Goal: Task Accomplishment & Management: Complete application form

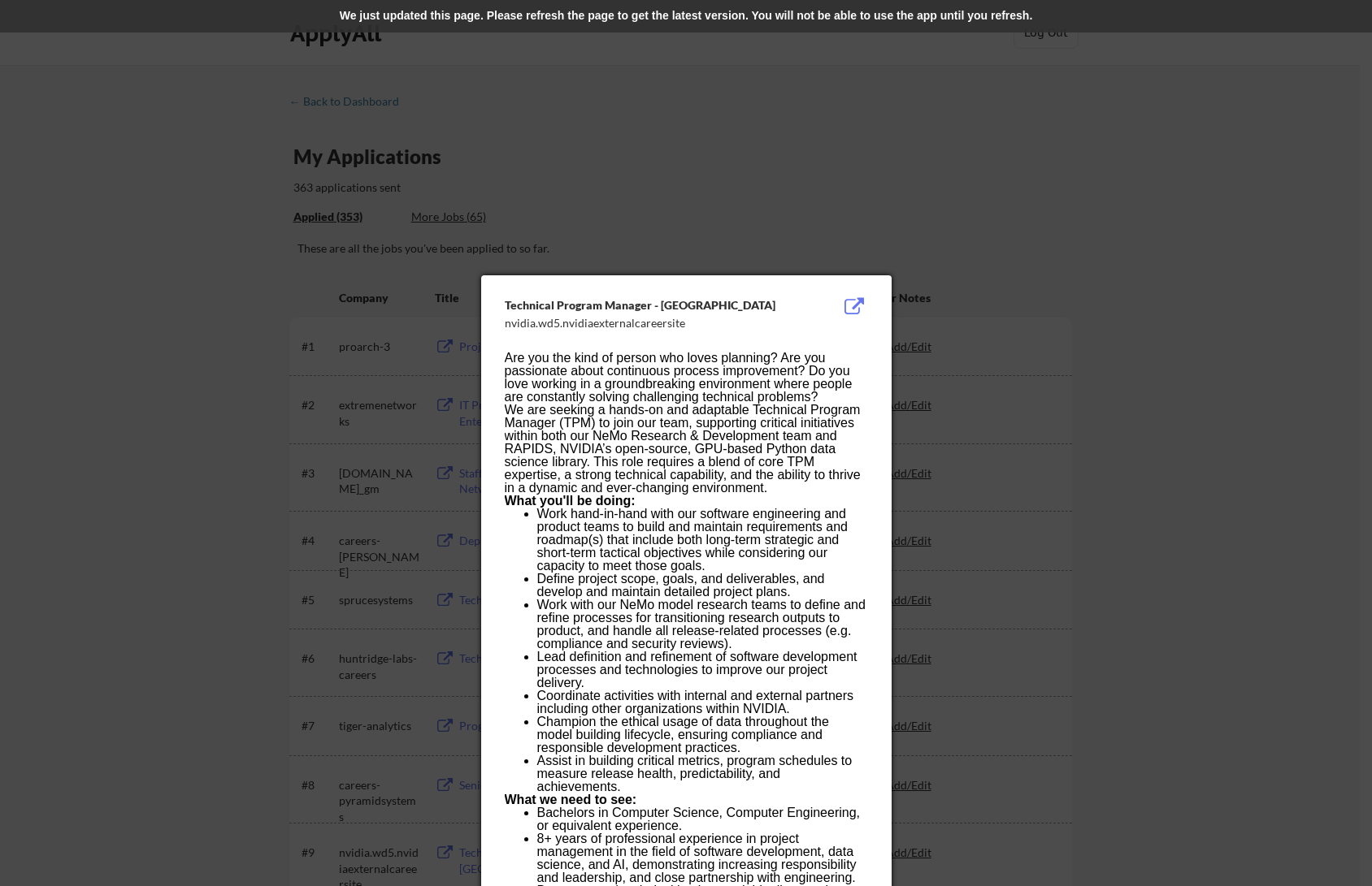
click at [386, 65] on div at bounding box center [686, 443] width 1372 height 886
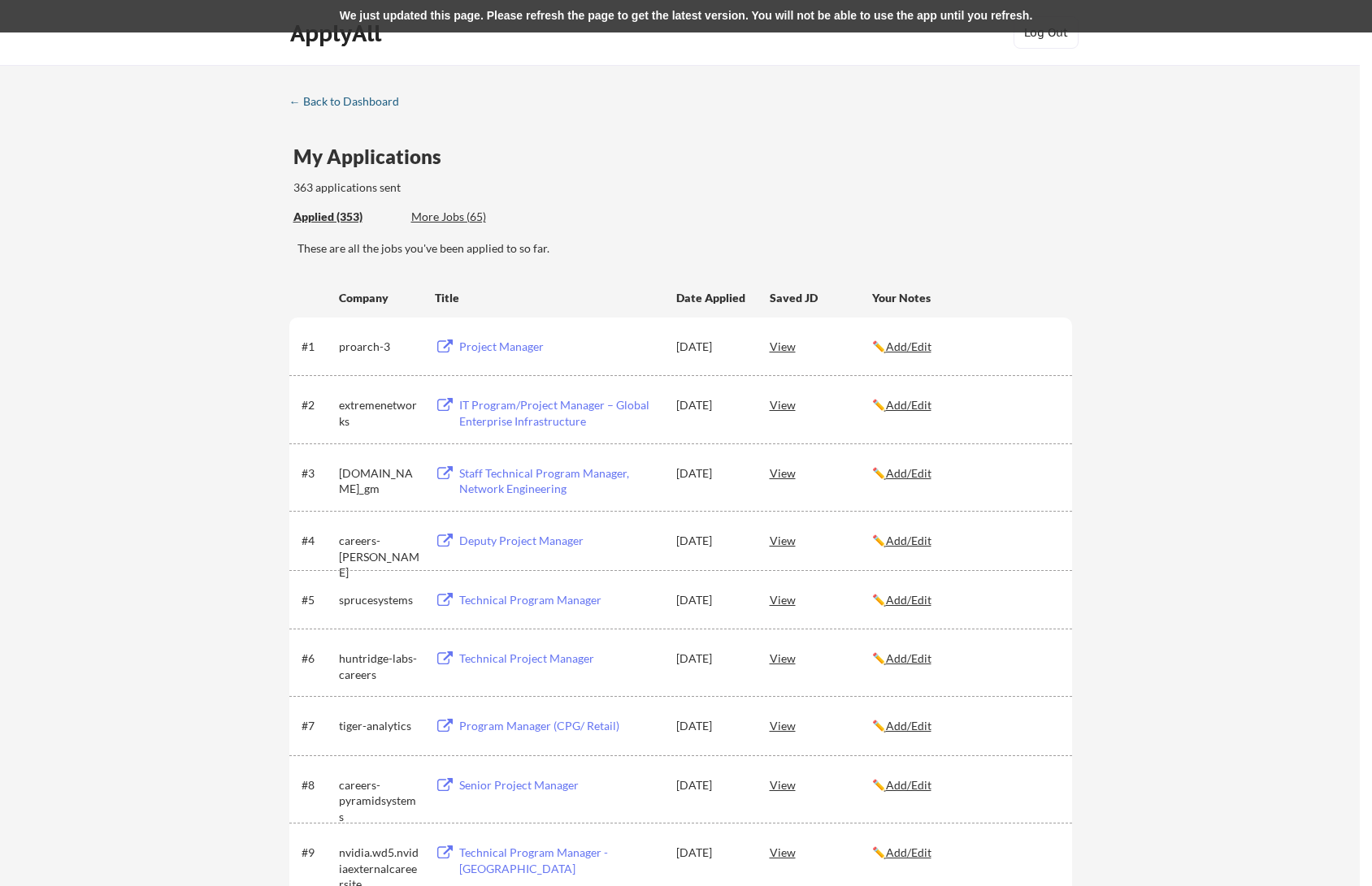
click at [320, 103] on div "← Back to Dashboard" at bounding box center [350, 101] width 122 height 11
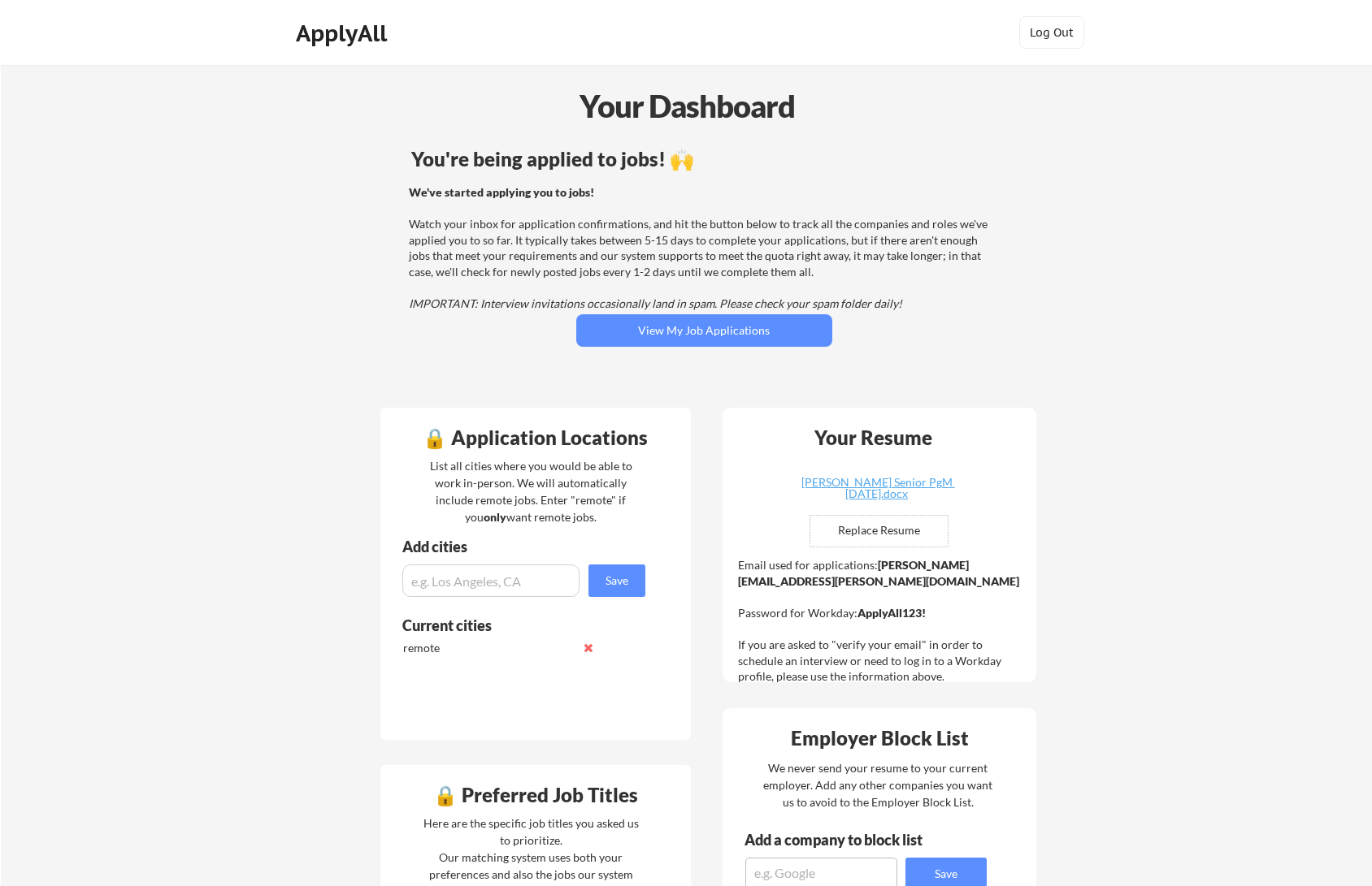
click at [869, 535] on input "file" at bounding box center [879, 530] width 138 height 31
type input "C:\fakepath\Charles Hirsch Senior PgM SEP 2025.docx"
drag, startPoint x: 715, startPoint y: 391, endPoint x: 725, endPoint y: 402, distance: 14.9
click at [715, 392] on div "You're being applied to jobs! 🙌 We've started applying you to jobs! Watch your …" at bounding box center [704, 269] width 656 height 255
click at [697, 376] on div "You're being applied to jobs! 🙌 We've started applying you to jobs! Watch your …" at bounding box center [704, 269] width 656 height 255
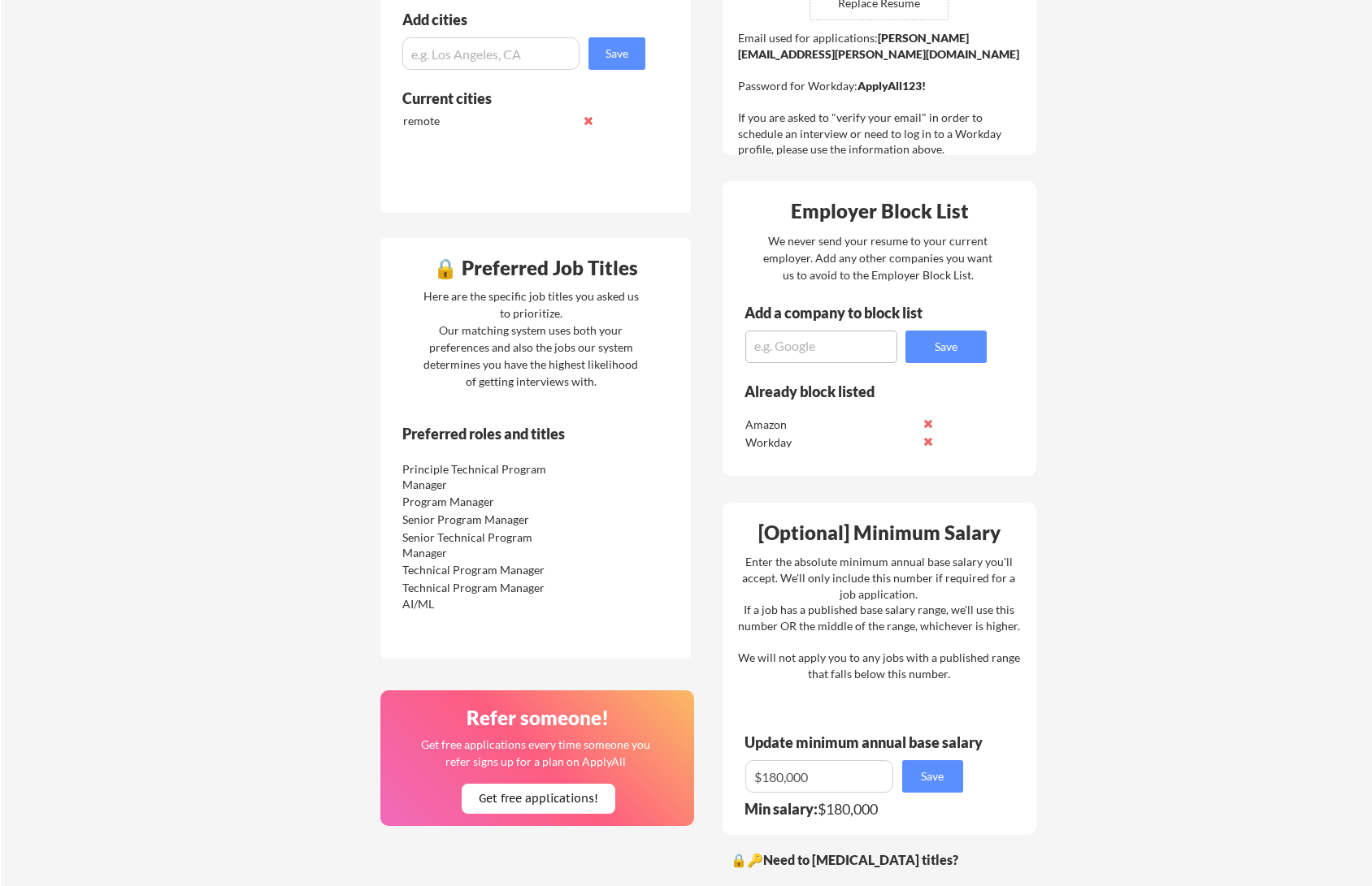
scroll to position [530, 0]
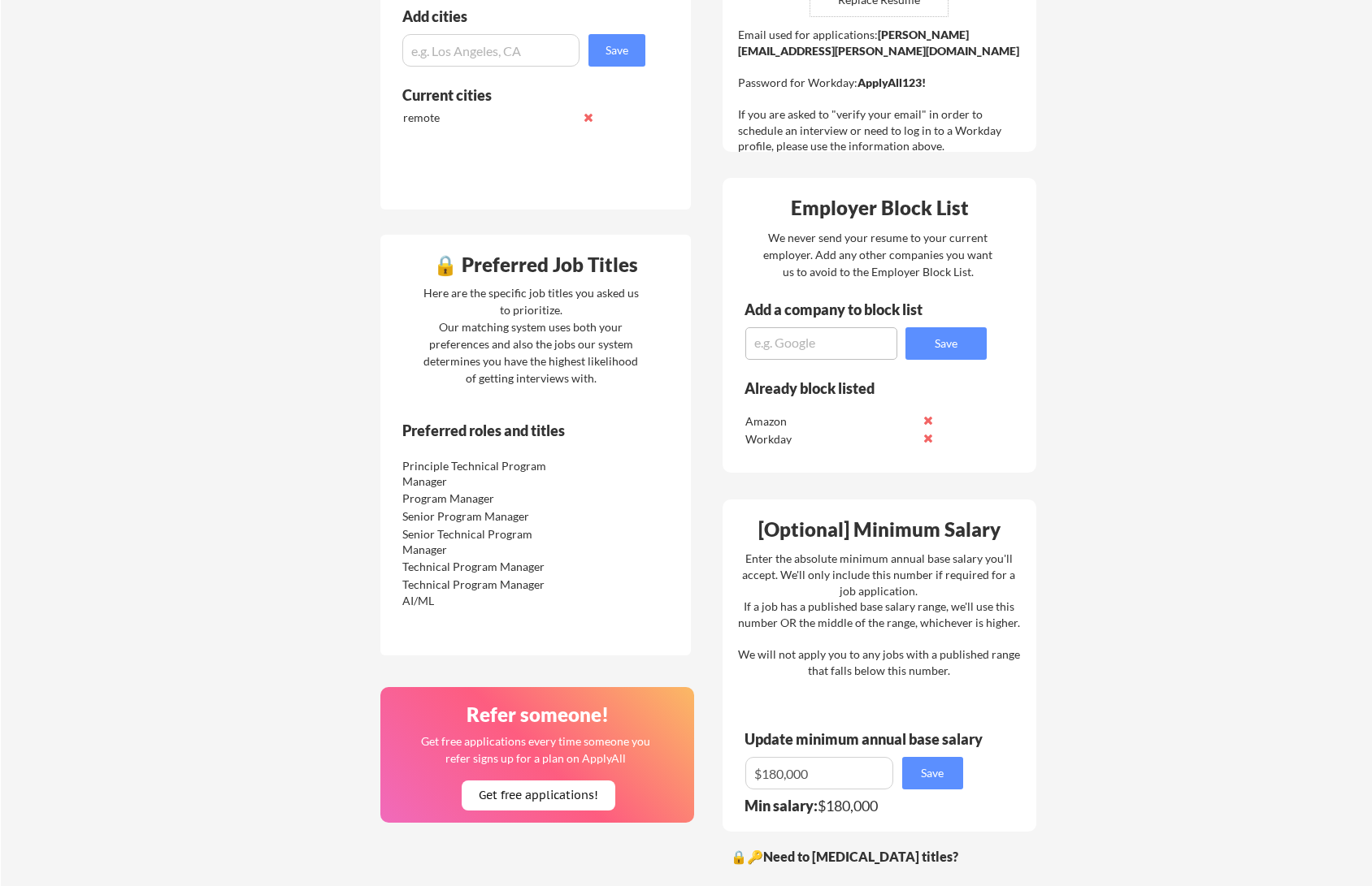
click at [706, 385] on div "🔒 Application Locations List all cities where you would be able to work in-pers…" at bounding box center [708, 491] width 683 height 1256
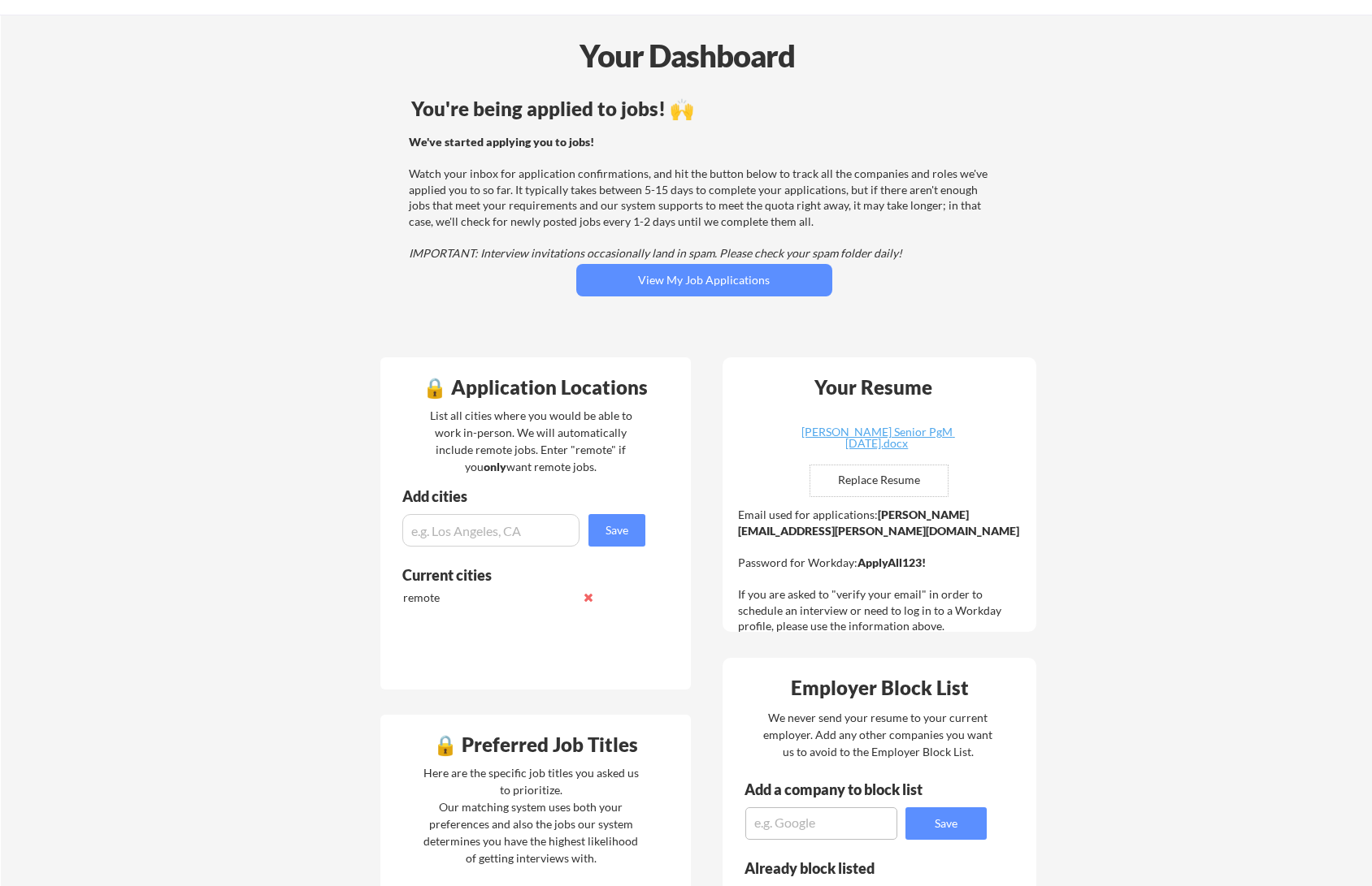
scroll to position [15, 0]
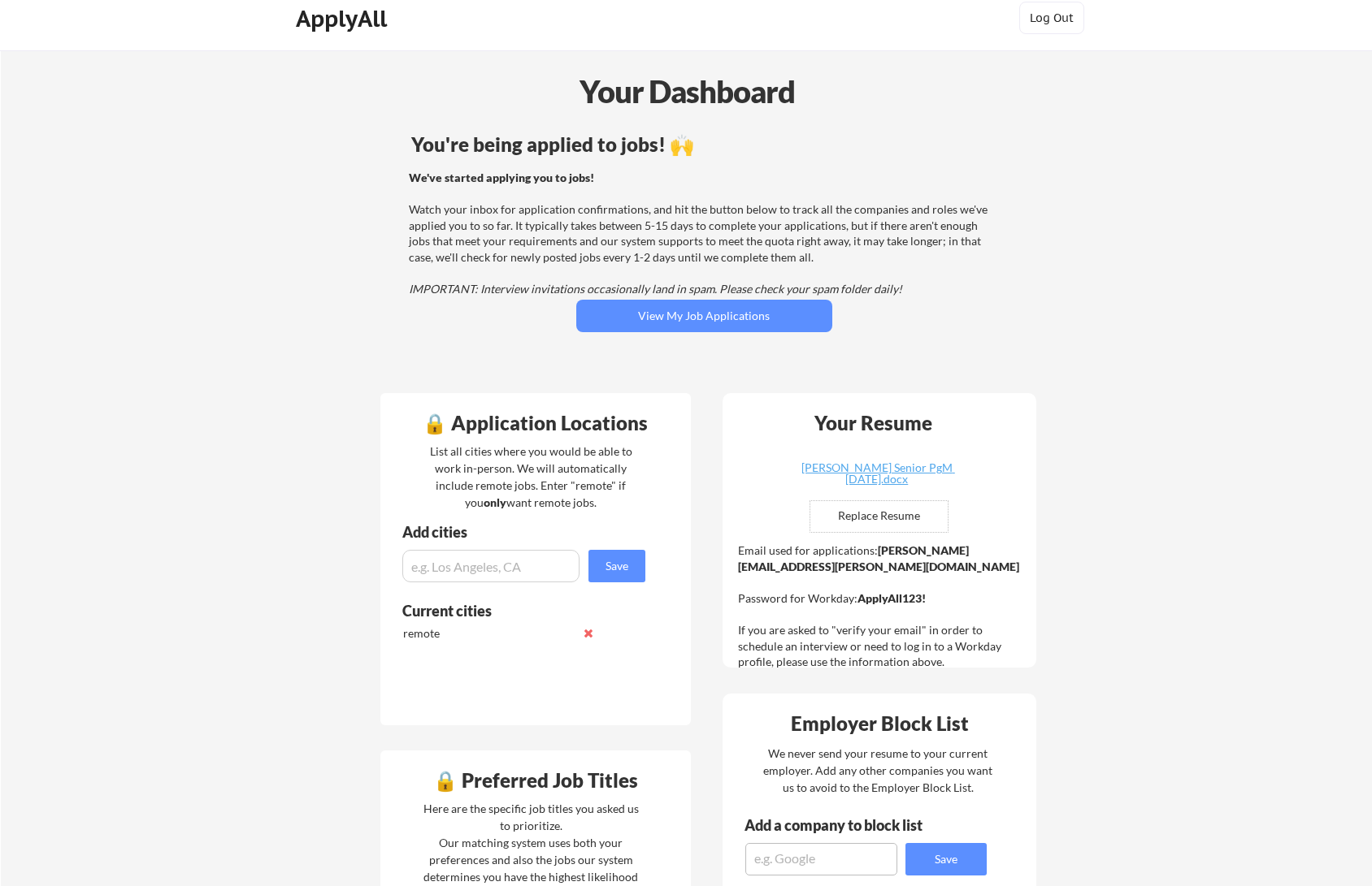
click at [705, 362] on div "You're being applied to jobs! 🙌 We've started applying you to jobs! Watch your …" at bounding box center [704, 254] width 656 height 255
click at [705, 359] on div "You're being applied to jobs! 🙌 We've started applying you to jobs! Watch your …" at bounding box center [704, 254] width 656 height 255
click at [1132, 340] on div "Your Dashboard You're being applied to jobs! 🙌 We've started applying you to jo…" at bounding box center [686, 843] width 1371 height 1585
click at [1118, 300] on div "Your Dashboard You're being applied to jobs! 🙌 We've started applying you to jo…" at bounding box center [686, 843] width 1371 height 1585
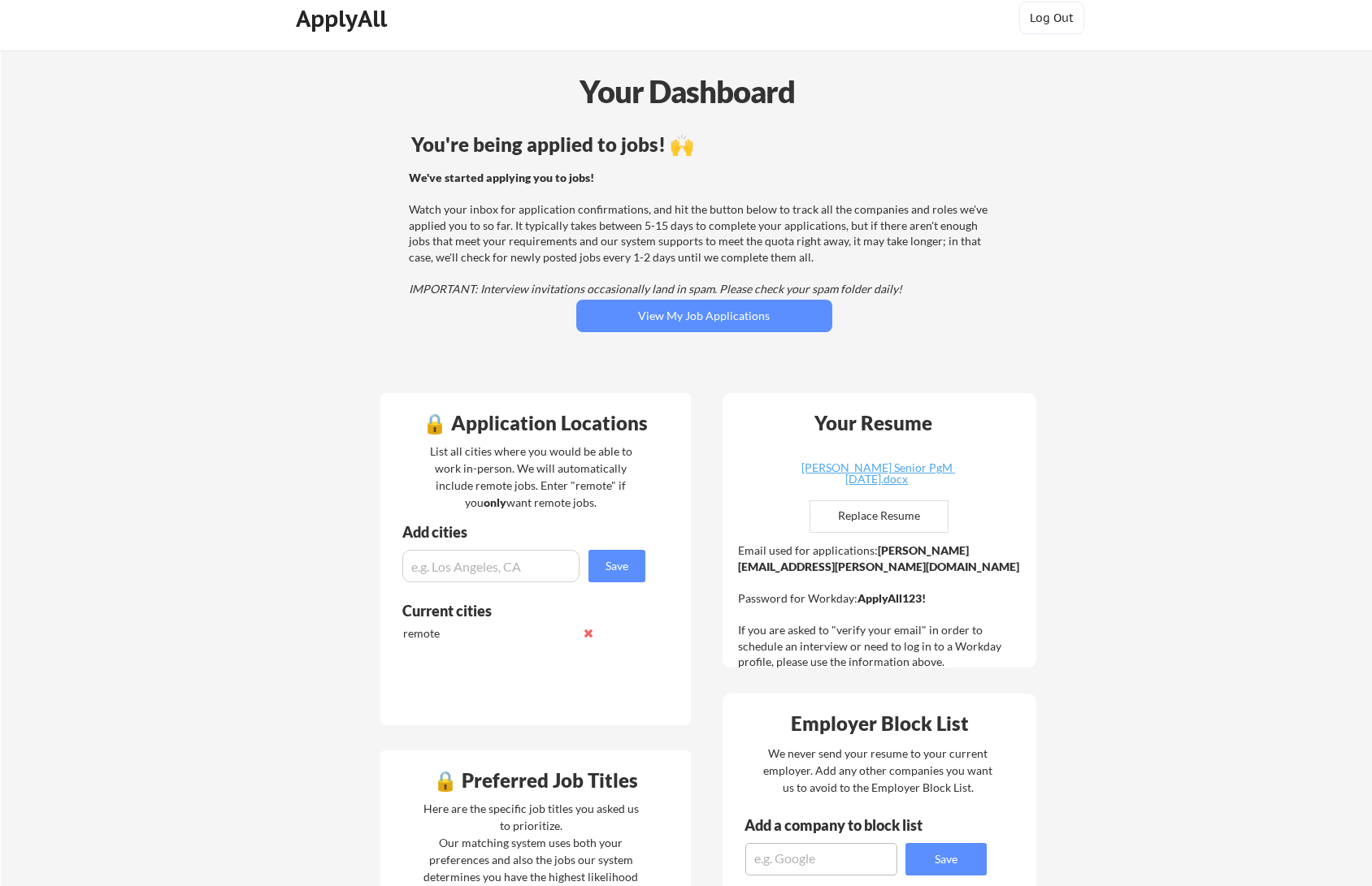
click at [232, 194] on div "Your Dashboard You're being applied to jobs! 🙌 We've started applying you to jo…" at bounding box center [686, 843] width 1371 height 1585
click at [207, 225] on div "Your Dashboard You're being applied to jobs! 🙌 We've started applying you to jo…" at bounding box center [686, 843] width 1371 height 1585
